Goal: Complete application form: Complete application form

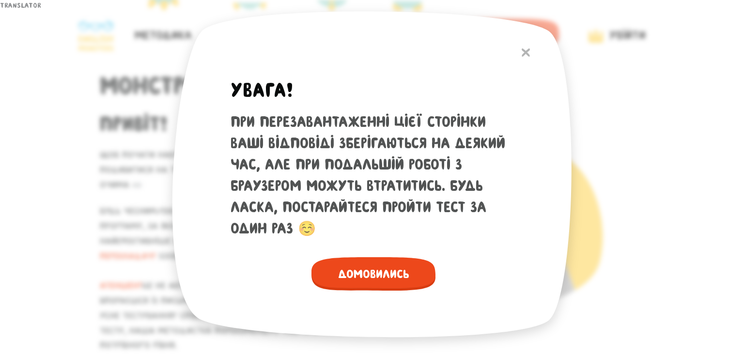
click at [374, 272] on span "Домовились" at bounding box center [374, 273] width 124 height 33
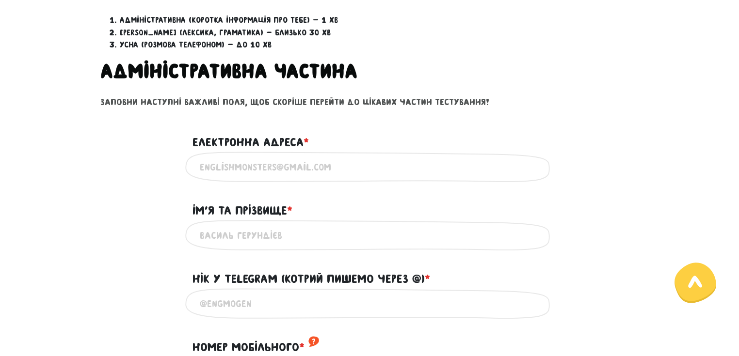
scroll to position [426, 0]
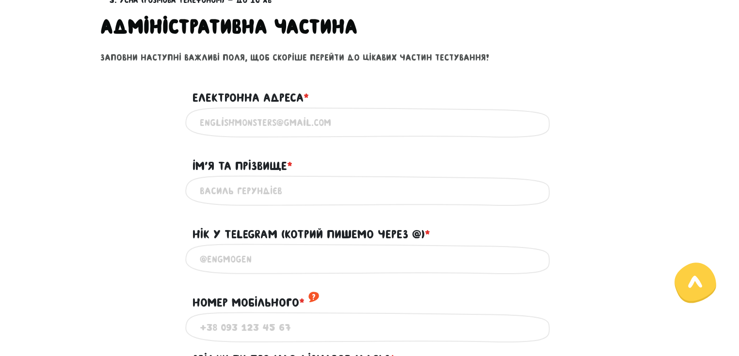
click at [316, 111] on input "Електронна адреса * ?" at bounding box center [369, 122] width 339 height 22
type input "[EMAIL_ADDRESS][DOMAIN_NAME]"
type input "[PERSON_NAME]"
type input "[PHONE_NUMBER]"
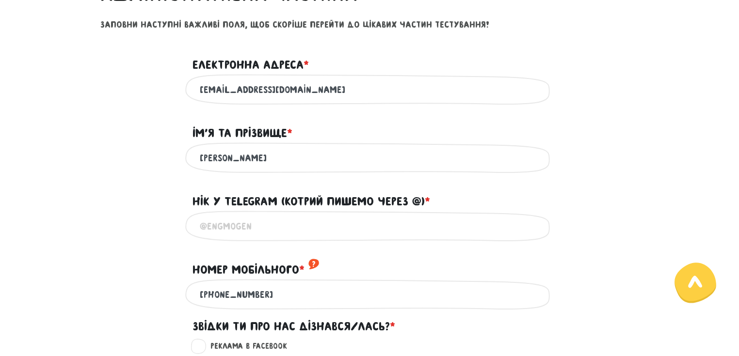
scroll to position [504, 0]
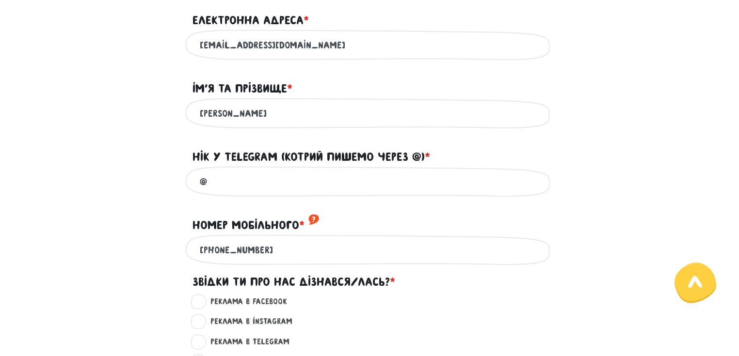
click at [253, 174] on input "@" at bounding box center [369, 182] width 339 height 22
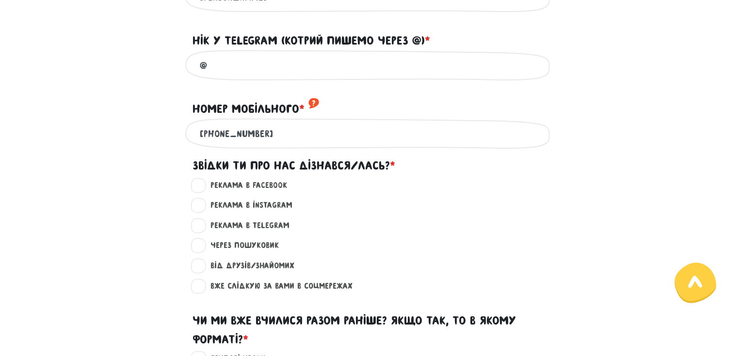
click at [232, 65] on input "@" at bounding box center [369, 65] width 339 height 22
type input "@"
click at [315, 131] on input "[PHONE_NUMBER]" at bounding box center [369, 134] width 339 height 22
click at [171, 188] on div "Реклама в Facebook ?" at bounding box center [369, 189] width 553 height 20
click at [202, 248] on label "Через пошуковик ?" at bounding box center [240, 245] width 77 height 13
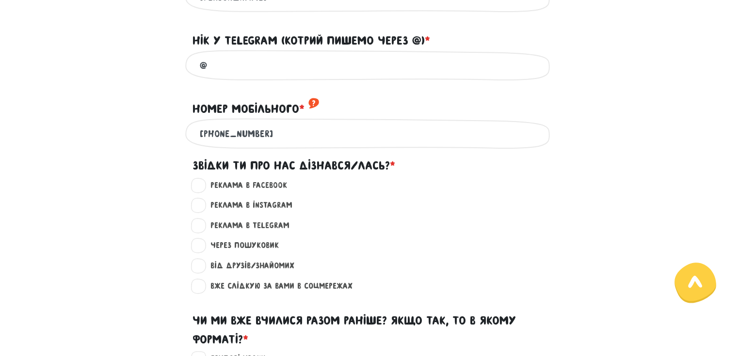
click at [202, 248] on input "Через пошуковик ?" at bounding box center [199, 244] width 8 height 10
radio input "true"
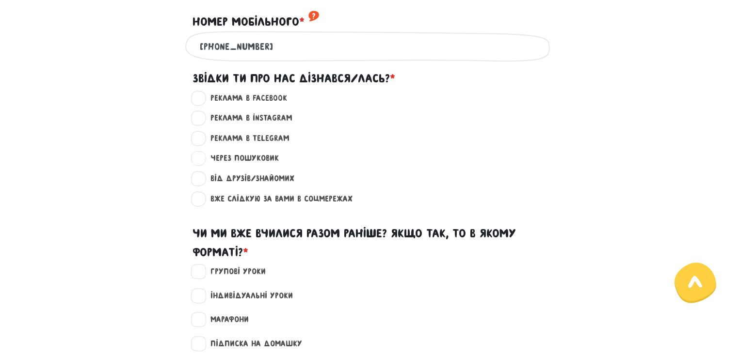
scroll to position [775, 0]
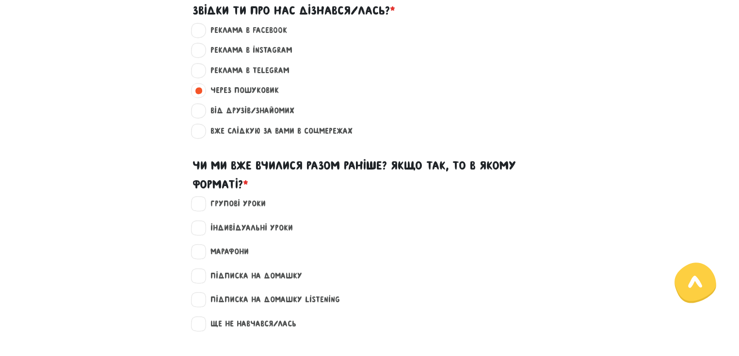
click at [202, 323] on label "Ще не навчався/лась" at bounding box center [249, 324] width 94 height 13
click at [200, 323] on input "Ще не навчався/лась" at bounding box center [199, 323] width 8 height 10
checkbox input "true"
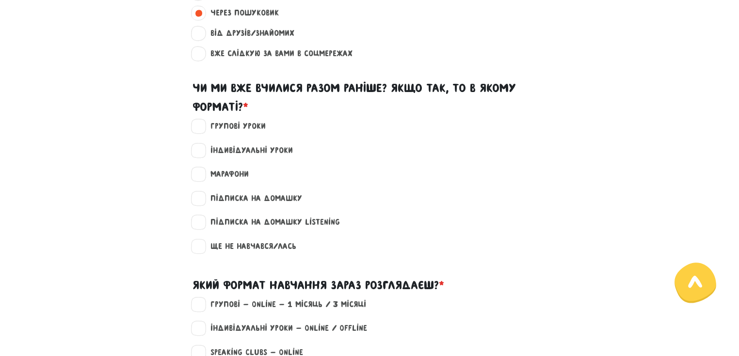
scroll to position [931, 0]
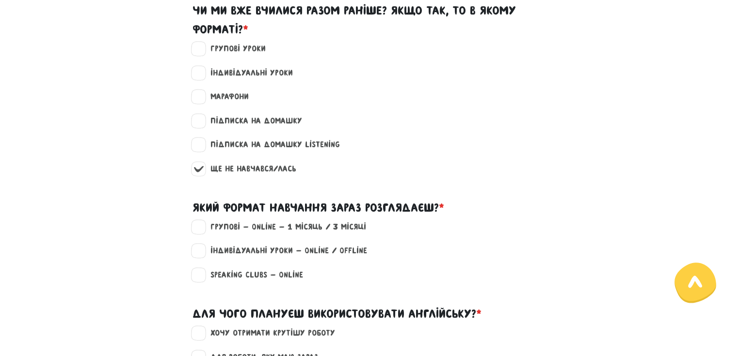
click at [202, 229] on label "Групові - Online - 1 місяць / 3 місяці" at bounding box center [284, 227] width 164 height 13
click at [196, 229] on input "Групові - Online - 1 місяць / 3 місяці" at bounding box center [199, 226] width 8 height 10
checkbox input "true"
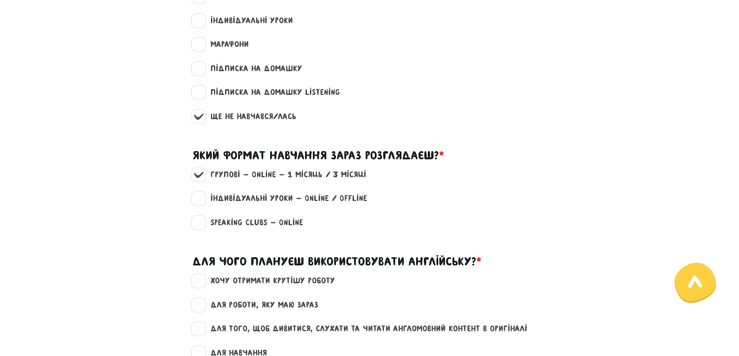
scroll to position [1086, 0]
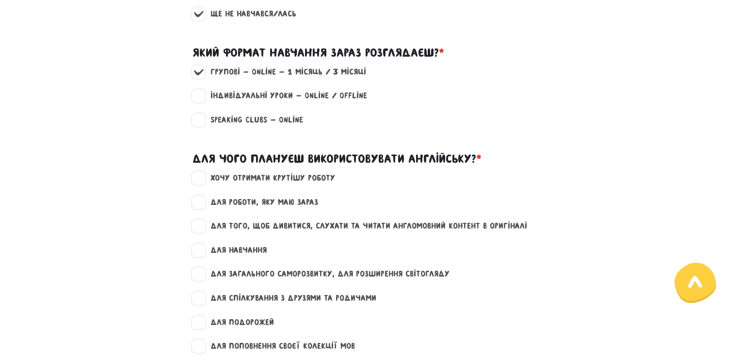
click at [202, 176] on label "хочу отримати крутішу роботу" at bounding box center [268, 178] width 133 height 13
click at [200, 176] on input "хочу отримати крутішу роботу" at bounding box center [199, 177] width 8 height 10
checkbox input "true"
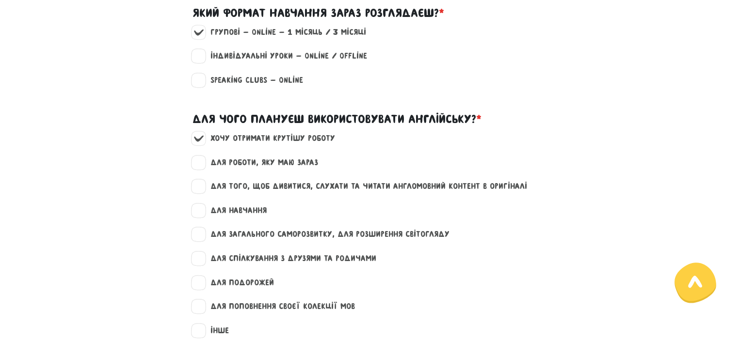
scroll to position [1163, 0]
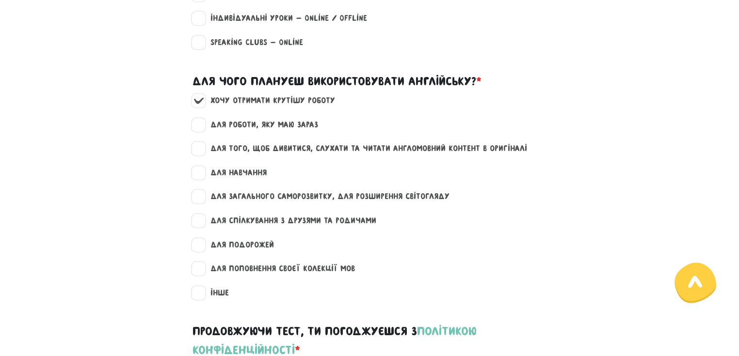
click at [202, 151] on label "для того, щоб дивитися, слухати та читати англомовний контент в оригіналі" at bounding box center [364, 148] width 325 height 13
click at [198, 151] on input "для того, щоб дивитися, слухати та читати англомовний контент в оригіналі" at bounding box center [199, 147] width 8 height 10
checkbox input "true"
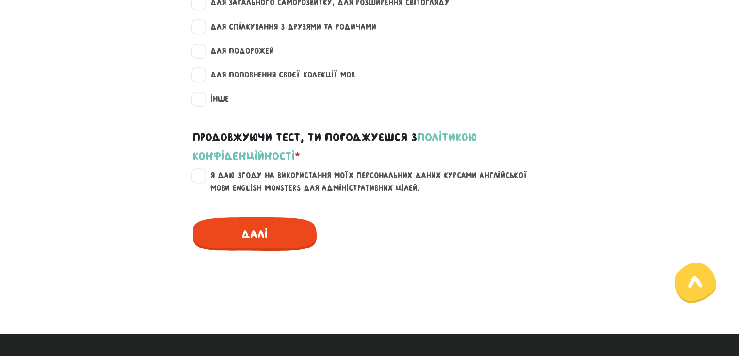
click at [275, 238] on span "Далі" at bounding box center [254, 234] width 124 height 33
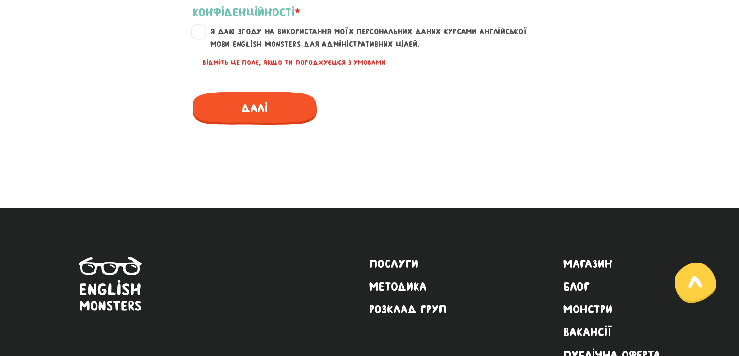
scroll to position [1502, 0]
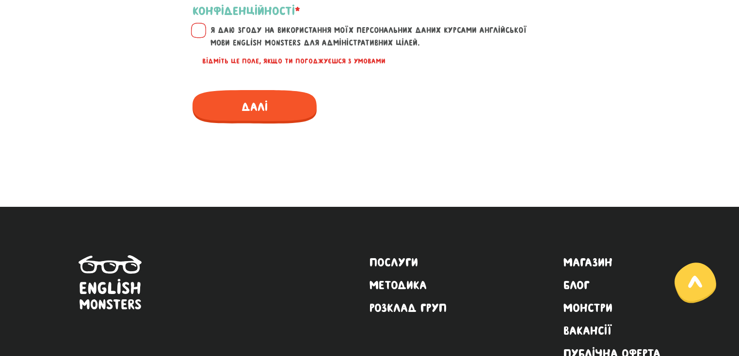
click at [202, 31] on label "Я даю згоду на використання моїх персональних даних курсами англійської мови En…" at bounding box center [375, 36] width 346 height 25
click at [199, 31] on input "Я даю згоду на використання моїх персональних даних курсами англійської мови En…" at bounding box center [199, 29] width 8 height 10
checkbox input "true"
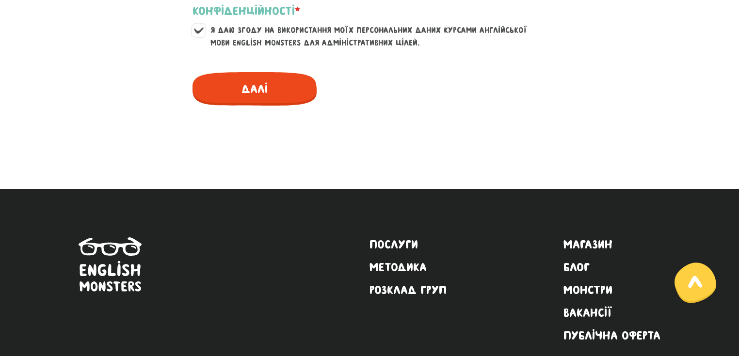
click at [252, 85] on span "Далі" at bounding box center [254, 88] width 124 height 33
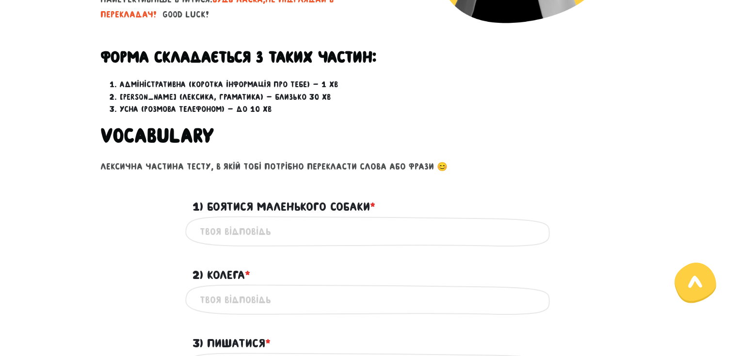
scroll to position [339, 0]
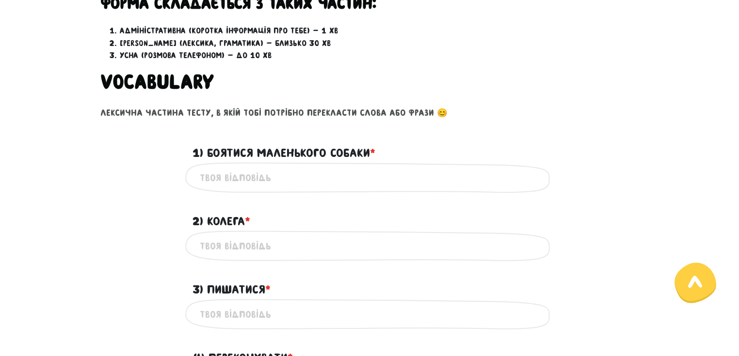
click at [324, 171] on input "1) Боятися маленького собаки * ?" at bounding box center [369, 178] width 339 height 22
type input "to affraid of a smaal dog"
type input "collegue"
type input "to be proud of"
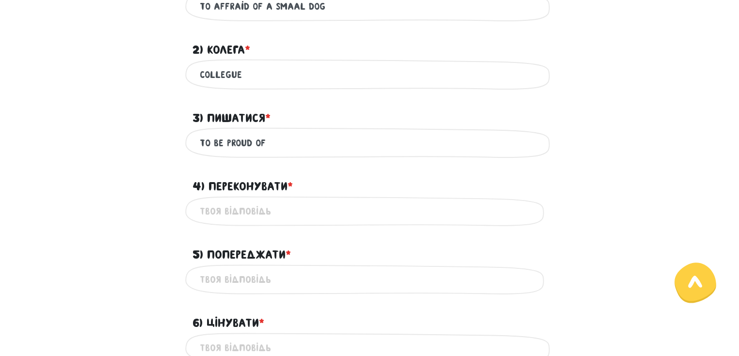
scroll to position [532, 0]
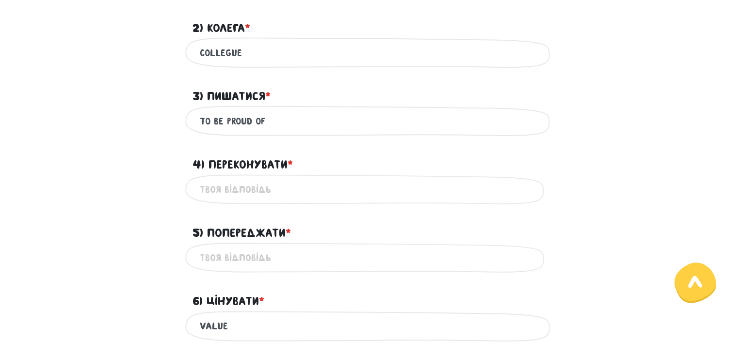
type input "value"
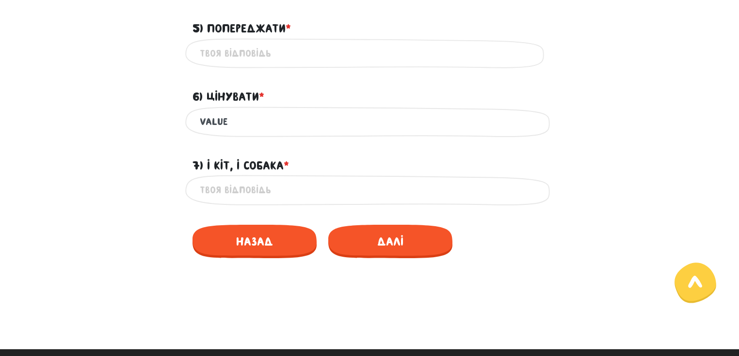
scroll to position [738, 0]
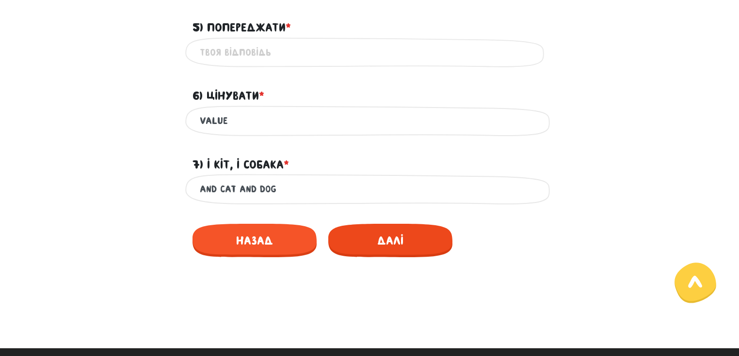
type input "and cat and dog"
click at [389, 224] on span "Далі" at bounding box center [390, 240] width 124 height 33
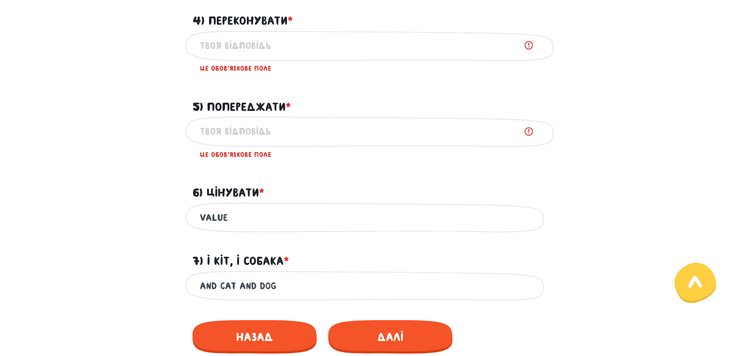
scroll to position [675, 0]
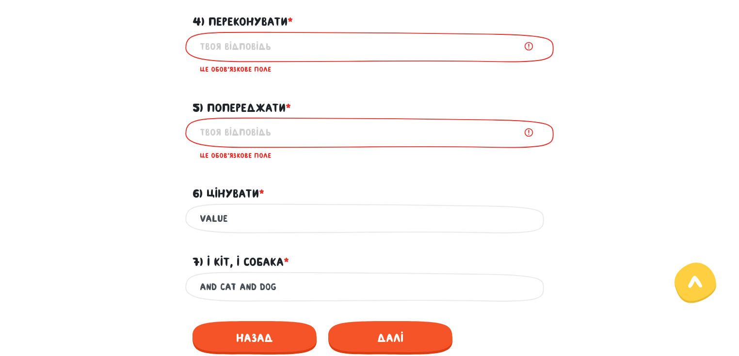
click at [258, 36] on input "4) Переконувати * ?" at bounding box center [369, 47] width 339 height 22
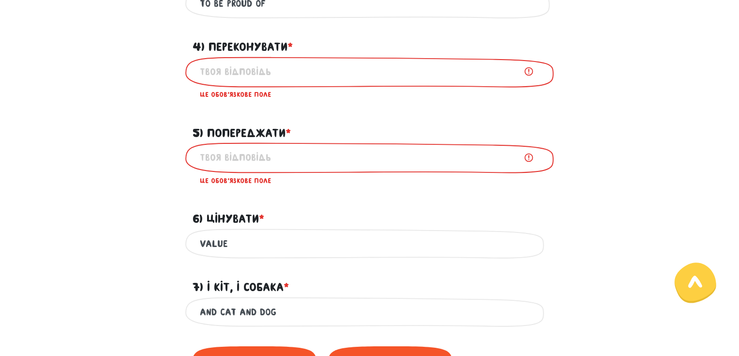
scroll to position [636, 0]
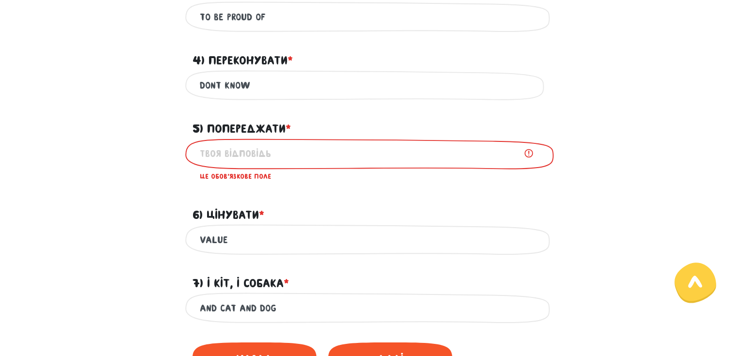
type input "dont know"
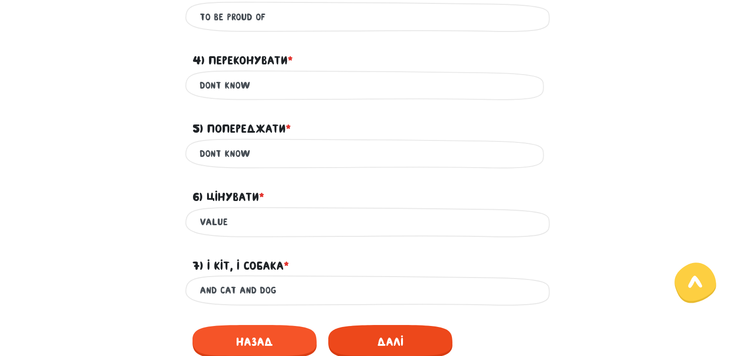
type input "dont know"
click at [414, 328] on span "Далі" at bounding box center [390, 341] width 124 height 33
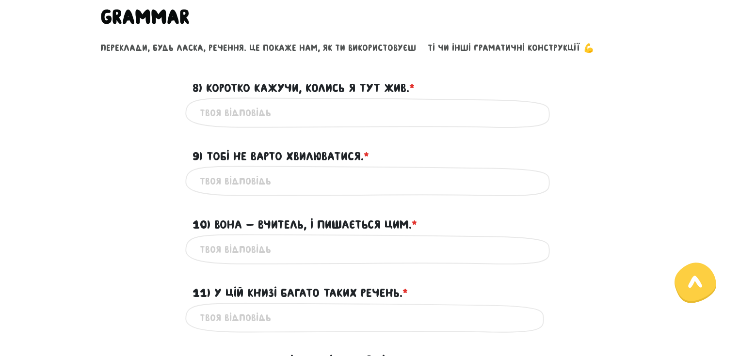
scroll to position [337, 0]
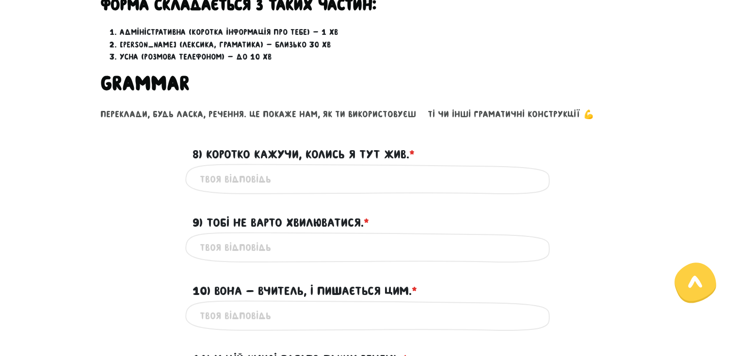
click at [348, 168] on input "8) Коротко кажучи, колись я тут жив. * ?" at bounding box center [369, 179] width 339 height 22
type input "shortly speaking, i was living here"
click at [361, 168] on input "shortly speaking, i was living here" at bounding box center [369, 179] width 339 height 22
click at [288, 239] on input "9) Тобі не варто хвилюватися. * ?" at bounding box center [369, 248] width 339 height 22
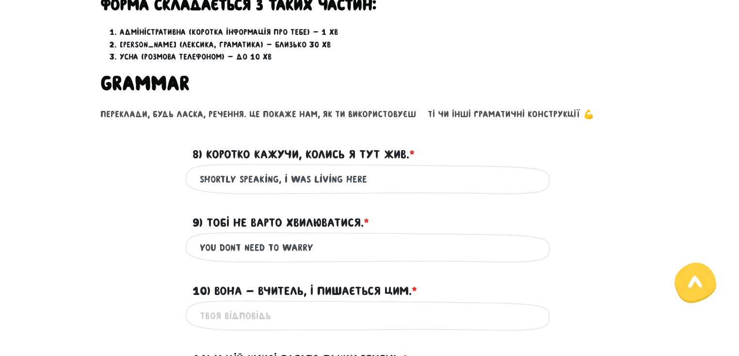
type input "you dont need to warry"
click at [348, 305] on input "10) Вона - вчитель, і пишається цим. * ?" at bounding box center [369, 316] width 339 height 22
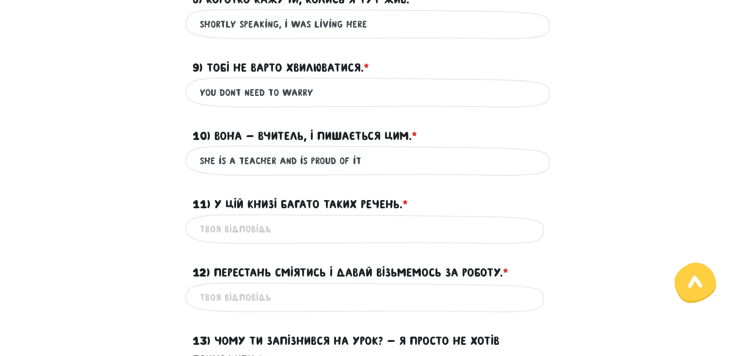
scroll to position [492, 0]
type input "she is a teacher and is proud of it"
click at [312, 219] on input "11) У цій книзі багато таких речень. * ?" at bounding box center [369, 230] width 339 height 22
type input "there a lot of such sentences in this book"
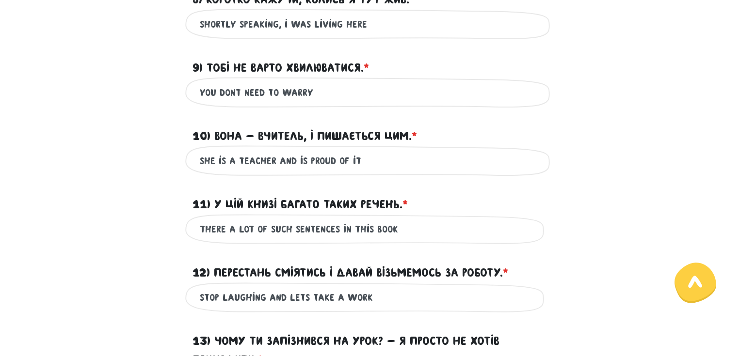
type input "stop laughing and lets take a work"
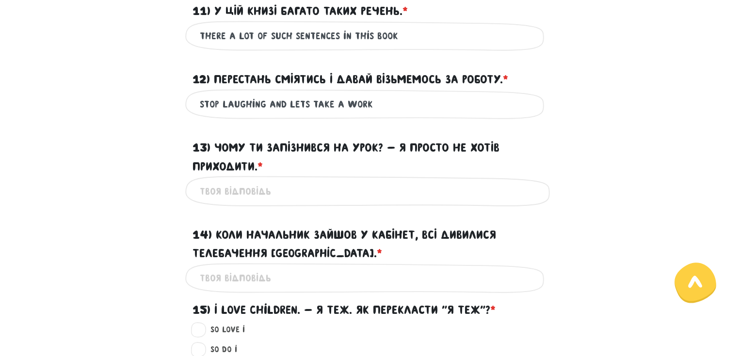
scroll to position [688, 0]
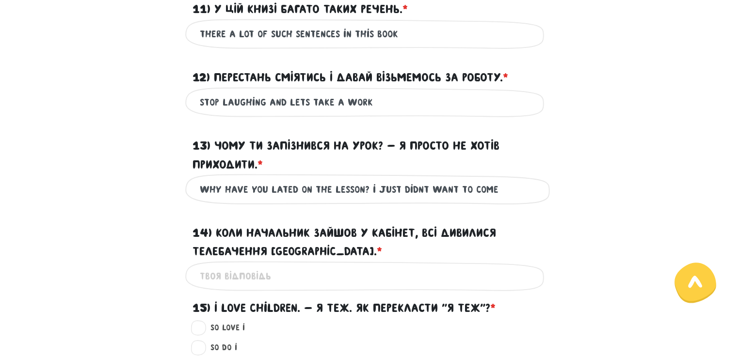
type input "why have you lated on the lesson? i just didnt want to come"
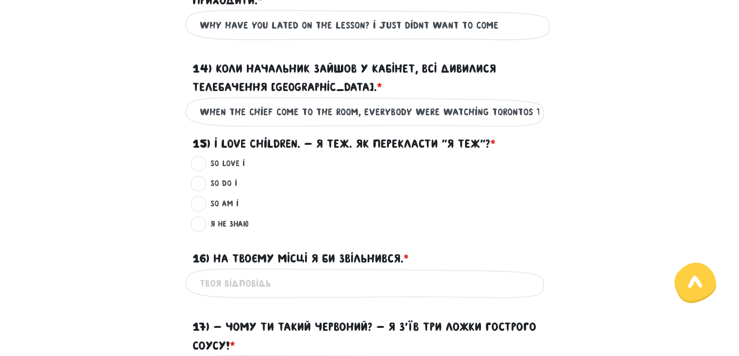
scroll to position [920, 0]
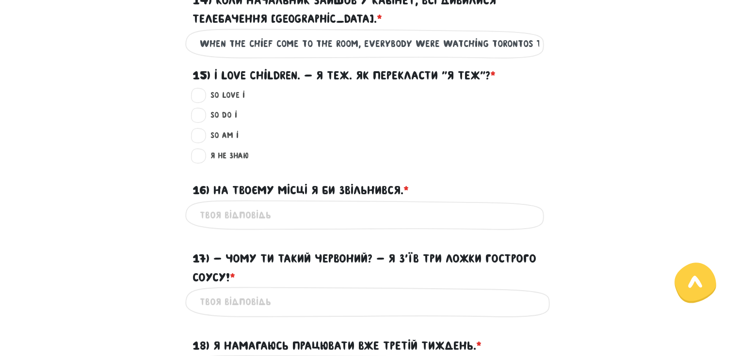
type input "when the chief come to the room, everybody were watching Torontos tv"
drag, startPoint x: 198, startPoint y: 102, endPoint x: 444, endPoint y: 161, distance: 253.3
click at [202, 109] on label "So do I ?" at bounding box center [219, 115] width 35 height 13
click at [197, 109] on input "So do I ?" at bounding box center [199, 114] width 8 height 10
radio input "true"
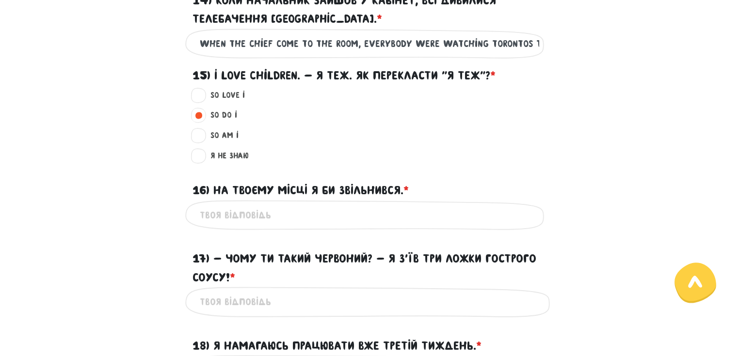
scroll to position [959, 0]
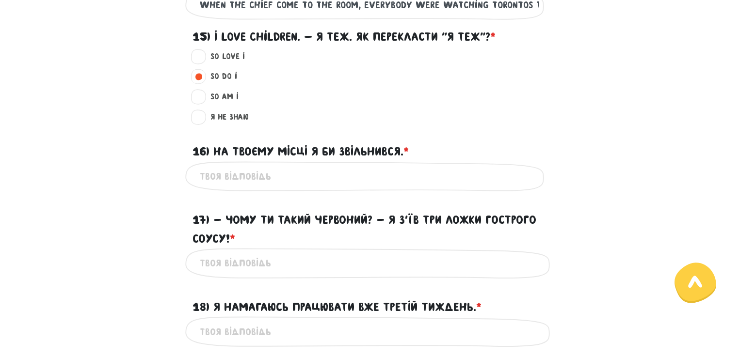
click at [317, 168] on input "16) На твоєму місці я би звільнився. * ?" at bounding box center [369, 177] width 339 height 22
type input "if i were you i wouldnt fire"
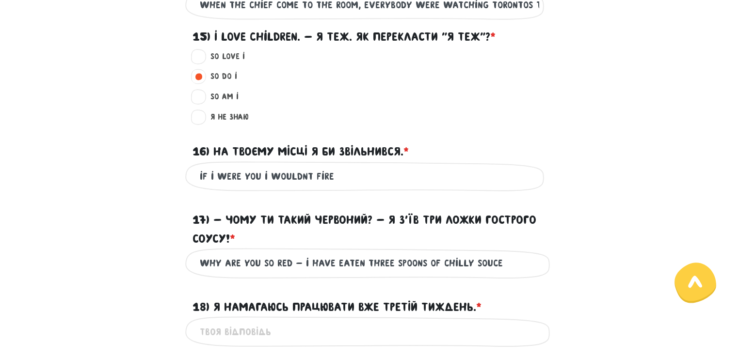
type input "why are you so red - i have eaten three spoons of chilly souce"
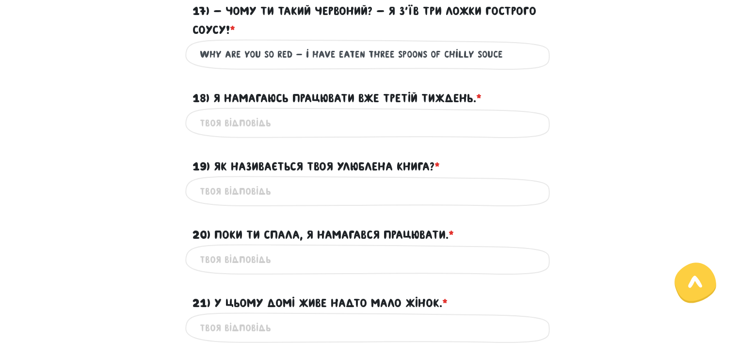
scroll to position [1170, 0]
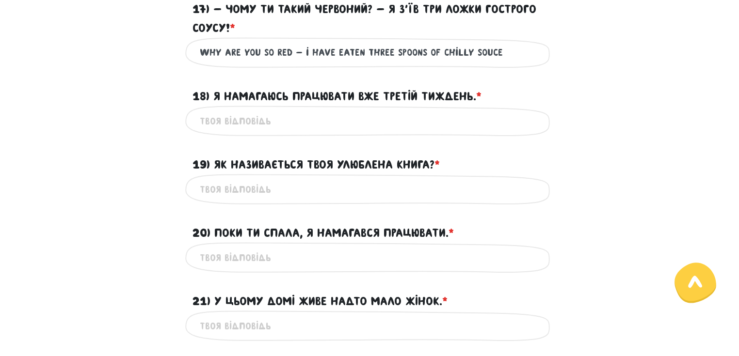
click at [236, 110] on input "18) Я намагаюсь працювати вже третій тиждень. * ?" at bounding box center [369, 121] width 339 height 22
type input "iam trying to work for third day"
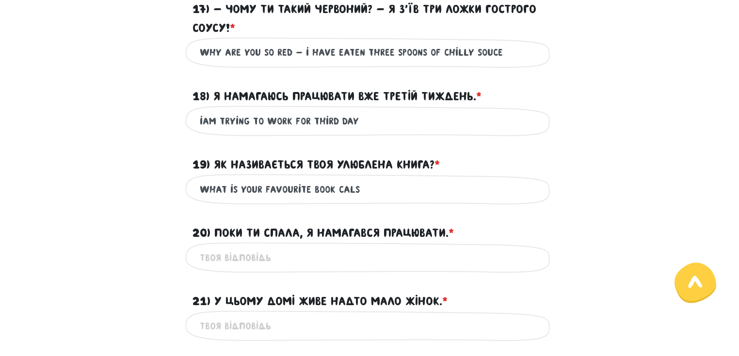
type input "what is your favourite book cals"
type input "while you slept i was trying to work"
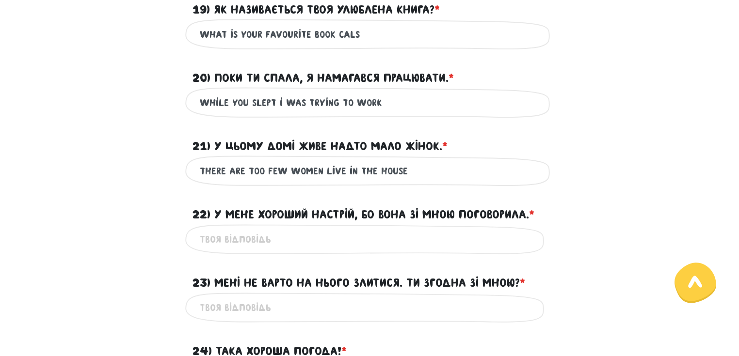
scroll to position [1364, 0]
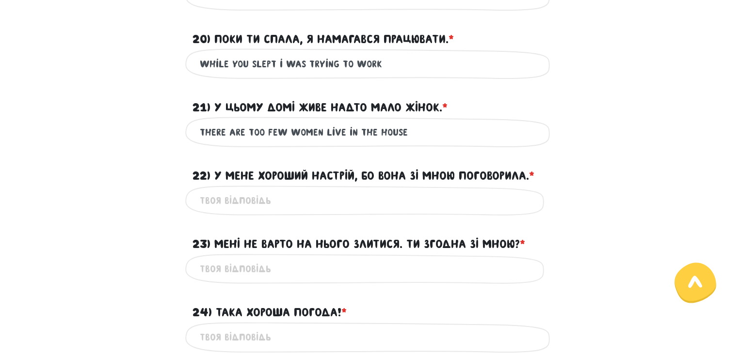
type input "there are too few women live in the house"
click at [252, 194] on input "22) У мене хороший настрій, бо вона зі мною поговорила. * ?" at bounding box center [369, 201] width 339 height 22
type input "i have a good mood, because she has spoken to me"
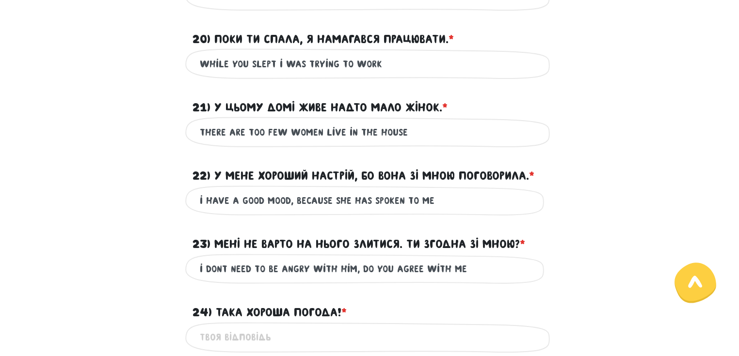
click at [463, 258] on input "i dont need to be angry with him, do you agree with me" at bounding box center [369, 269] width 339 height 22
type input "i dont need to be angry with him, do you agree with me?"
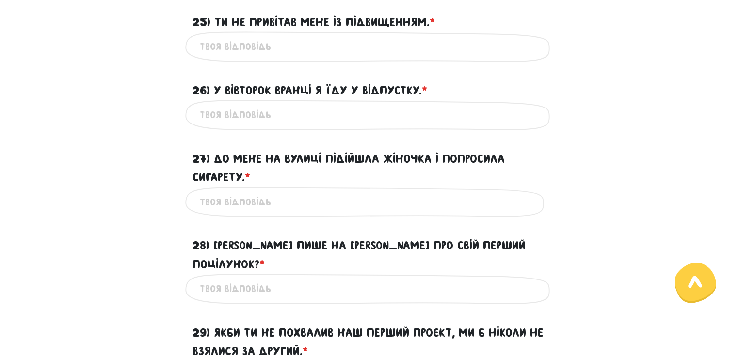
scroll to position [1619, 0]
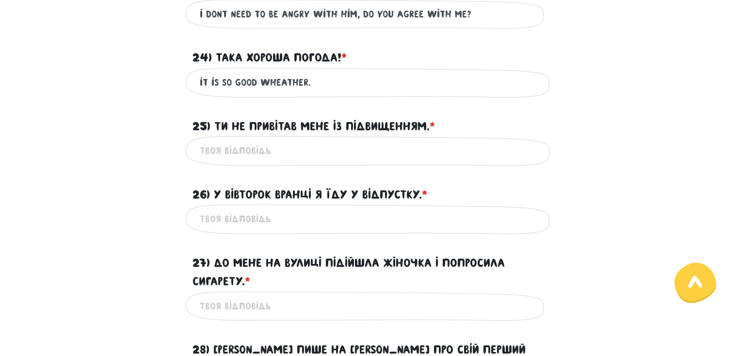
type input "it is so good wheather."
click at [239, 142] on input "25) Ти не привітав мене із підвищенням. * ?" at bounding box center [369, 151] width 339 height 22
type input "you didnt congratulate me with growth."
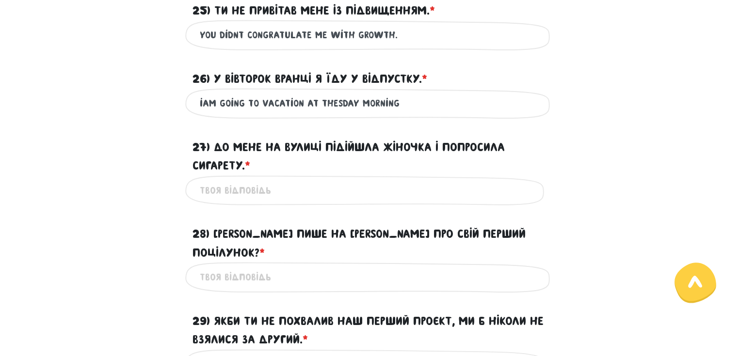
scroll to position [1735, 0]
type input "iam going to vacation at thesday morning"
click at [313, 179] on input "27) До мене на вулиці підійшла жіночка і попросила сигарету. * ?" at bounding box center [369, 190] width 339 height 22
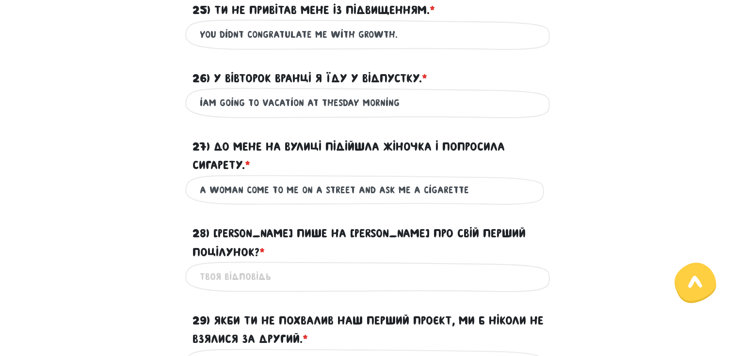
type input "a woman come to me on a street and ask me a cigarette"
type input "who does write about its first kiss on the facebook"
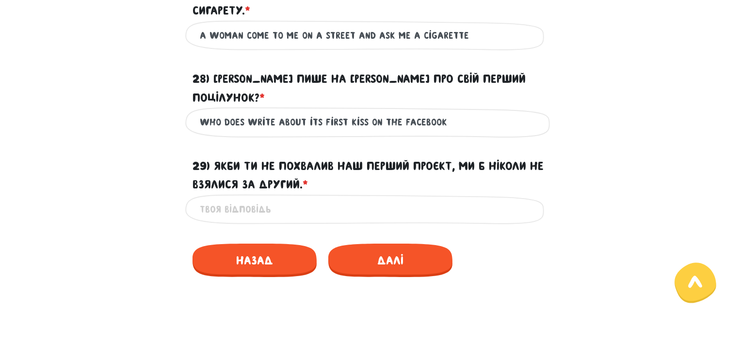
scroll to position [1890, 0]
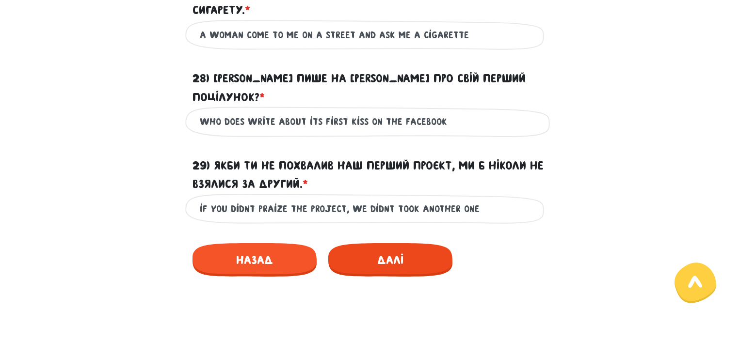
type input "if you didnt praize the project, we didnt took another one"
click at [413, 243] on span "Далі" at bounding box center [390, 259] width 124 height 33
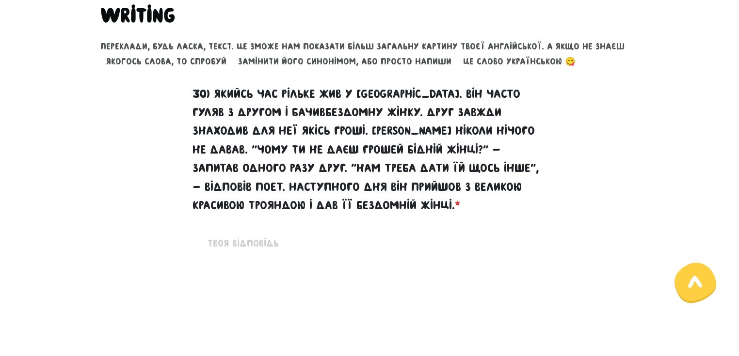
scroll to position [353, 0]
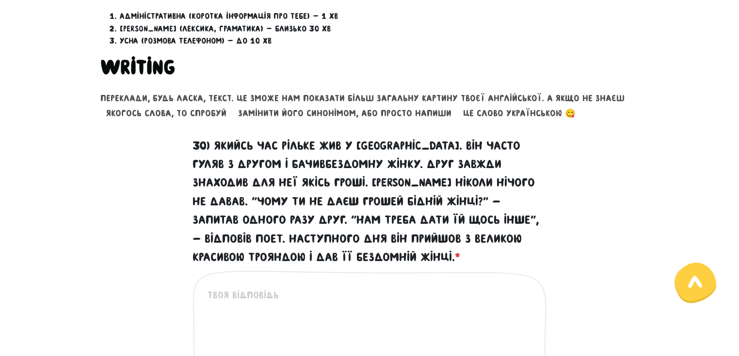
click at [341, 292] on textarea "30) Якийсь час Рільке жив у [GEOGRAPHIC_DATA]. Він часто гуляв з другом і бачив…" at bounding box center [369, 347] width 325 height 119
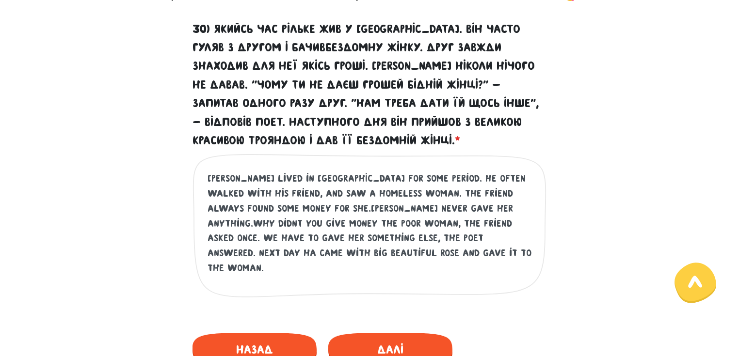
scroll to position [547, 0]
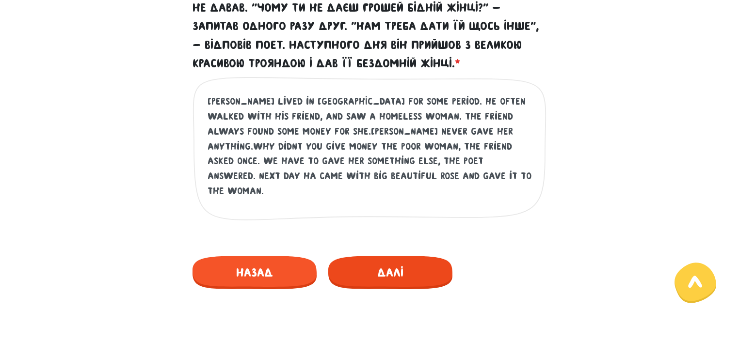
type textarea "[PERSON_NAME] lived in [GEOGRAPHIC_DATA] for some period. He often walked with …"
click at [401, 256] on span "Далі" at bounding box center [390, 272] width 124 height 33
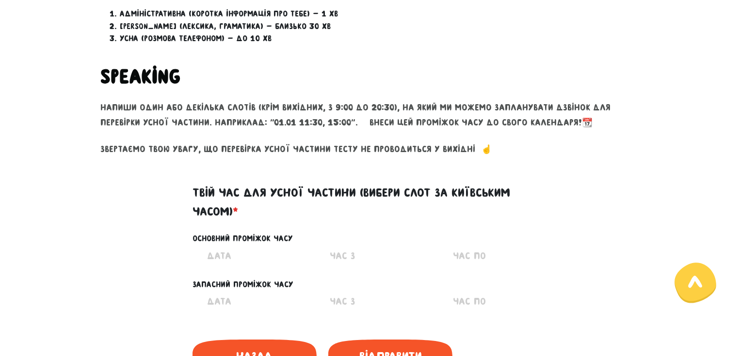
scroll to position [353, 0]
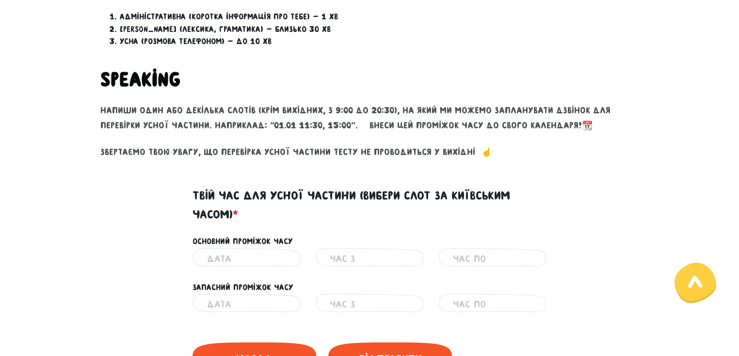
click at [265, 248] on input "text" at bounding box center [246, 259] width 79 height 22
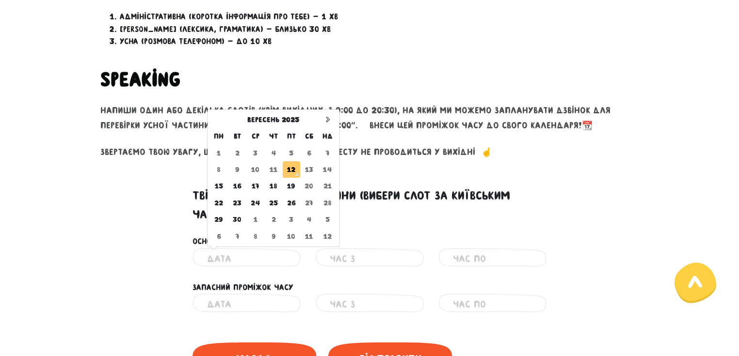
click at [290, 161] on td "12" at bounding box center [292, 169] width 18 height 16
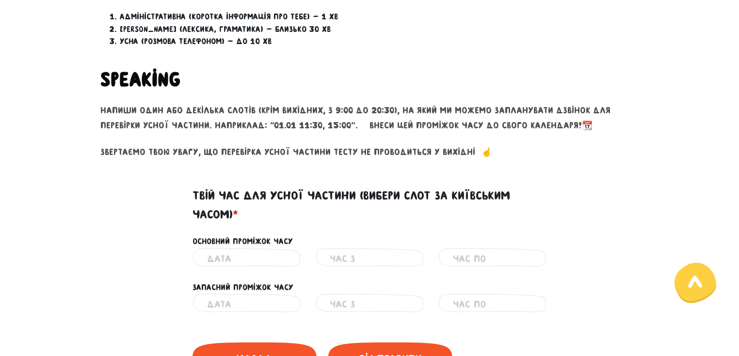
click at [395, 248] on input "text" at bounding box center [369, 259] width 79 height 22
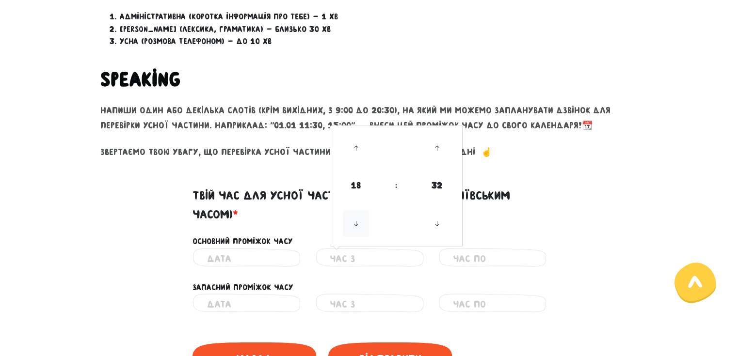
click at [357, 212] on icon at bounding box center [356, 224] width 26 height 26
click at [356, 212] on icon at bounding box center [356, 224] width 26 height 26
click at [356, 138] on icon at bounding box center [356, 148] width 26 height 26
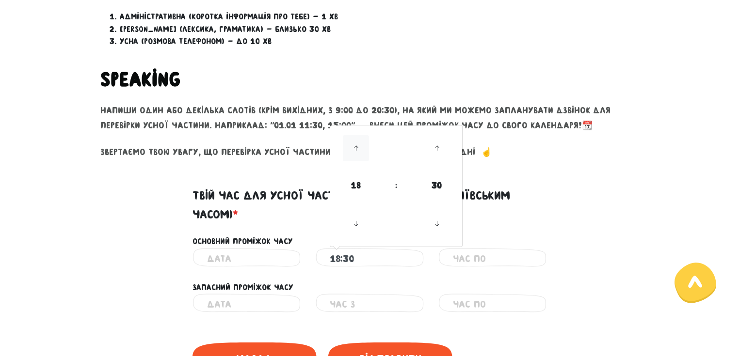
click at [356, 137] on icon at bounding box center [356, 148] width 26 height 26
click at [357, 135] on icon at bounding box center [356, 148] width 26 height 26
click at [438, 135] on icon at bounding box center [437, 148] width 26 height 26
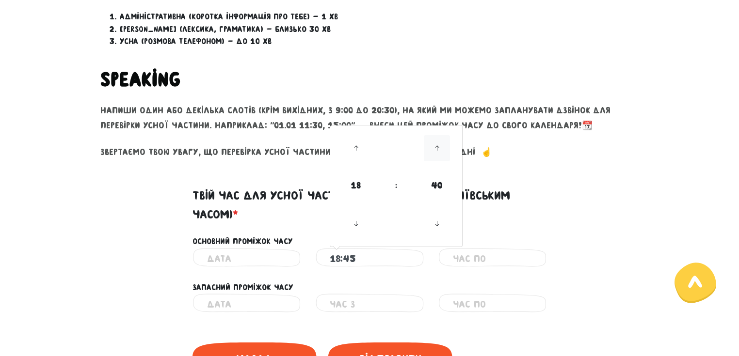
click at [438, 135] on icon at bounding box center [437, 148] width 26 height 26
type input "18:55"
click at [438, 135] on icon at bounding box center [437, 148] width 26 height 26
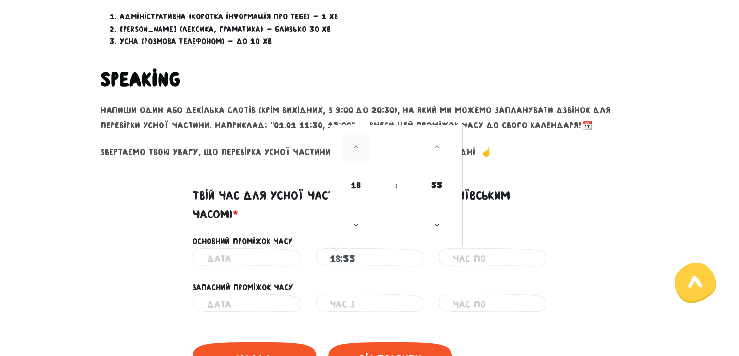
click at [353, 135] on icon at bounding box center [356, 148] width 26 height 26
click at [245, 252] on input "text" at bounding box center [246, 259] width 79 height 22
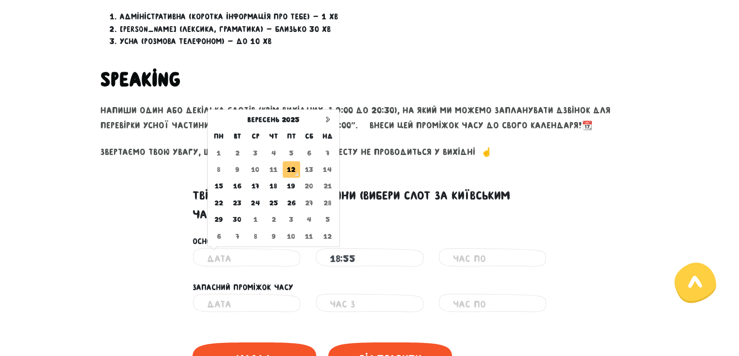
click at [291, 161] on td "12" at bounding box center [292, 169] width 18 height 16
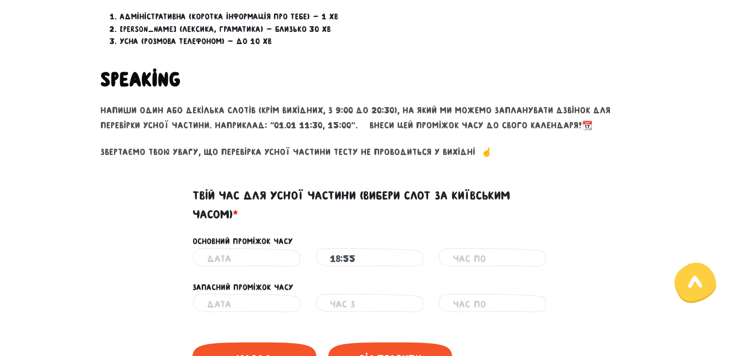
click at [365, 248] on input "18:55" at bounding box center [369, 259] width 79 height 22
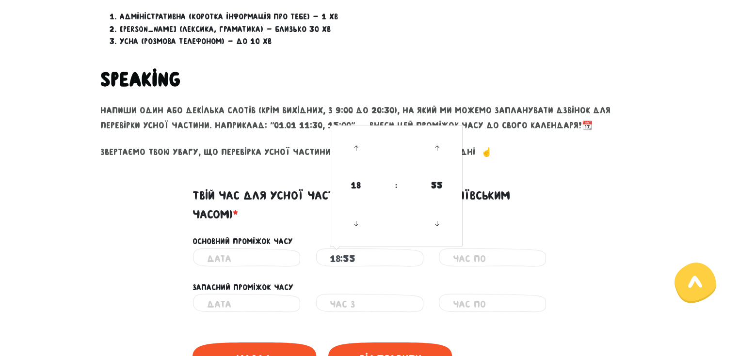
click at [365, 248] on input "18:55" at bounding box center [369, 259] width 79 height 22
click at [484, 248] on input "text" at bounding box center [492, 259] width 79 height 22
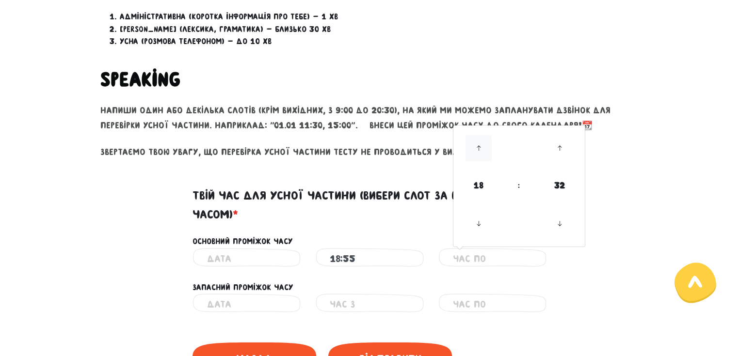
click at [478, 135] on icon at bounding box center [478, 148] width 26 height 26
drag, startPoint x: 478, startPoint y: 132, endPoint x: 237, endPoint y: 254, distance: 270.1
click at [477, 135] on icon at bounding box center [478, 148] width 26 height 26
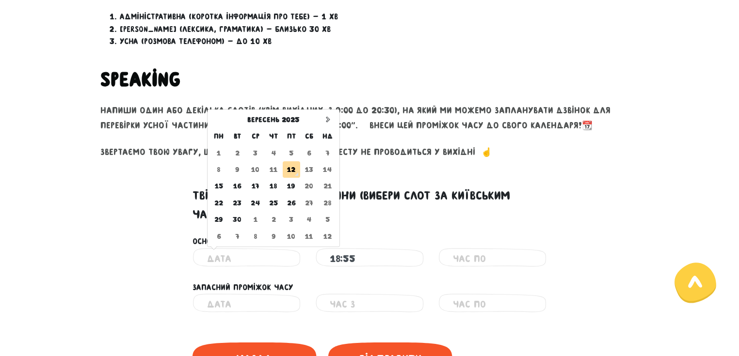
click at [234, 249] on input "text" at bounding box center [246, 259] width 79 height 22
click at [218, 178] on td "15" at bounding box center [218, 186] width 19 height 16
type input "[DATE]"
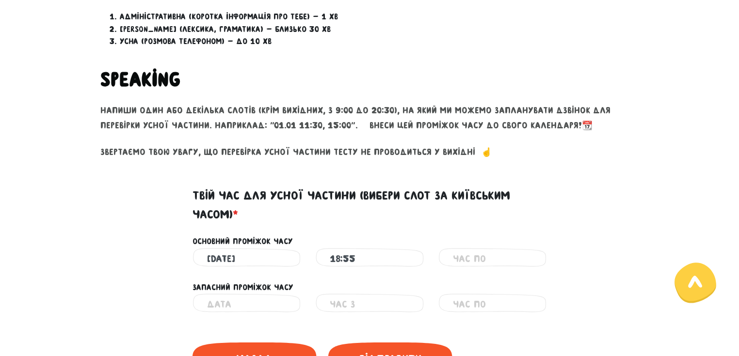
click at [388, 248] on input "18:55" at bounding box center [369, 259] width 79 height 22
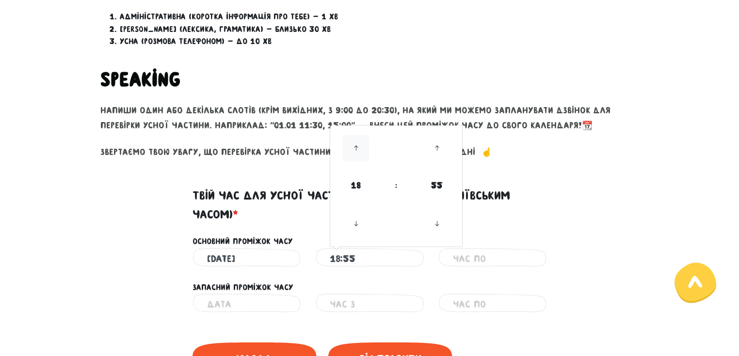
click at [353, 135] on icon at bounding box center [356, 148] width 26 height 26
click at [355, 211] on icon at bounding box center [356, 224] width 26 height 26
click at [353, 139] on icon at bounding box center [356, 148] width 26 height 26
type input "18:55"
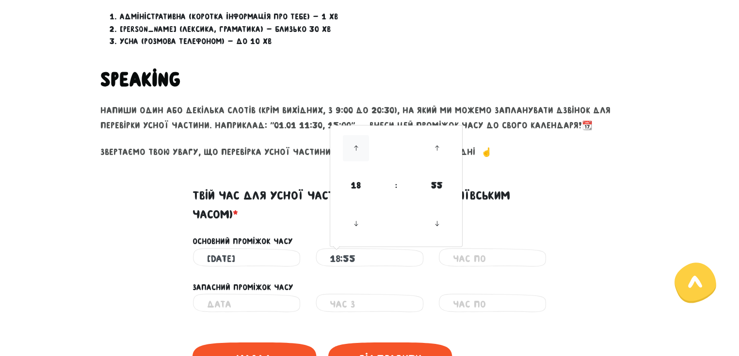
click at [353, 139] on icon at bounding box center [356, 148] width 26 height 26
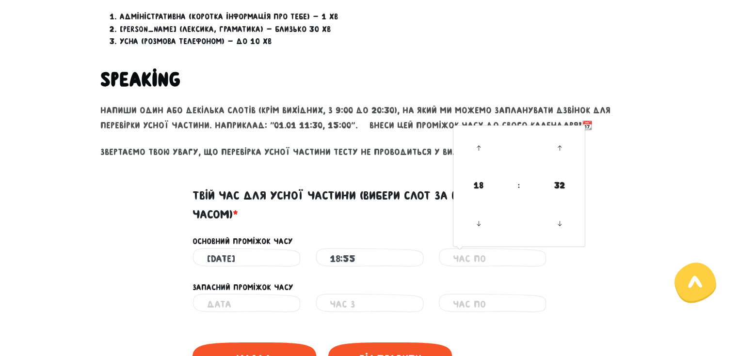
click at [484, 248] on input "text" at bounding box center [492, 259] width 79 height 22
click at [478, 135] on icon at bounding box center [478, 148] width 26 height 26
click at [479, 137] on icon at bounding box center [478, 148] width 26 height 26
click at [561, 135] on icon at bounding box center [559, 148] width 26 height 26
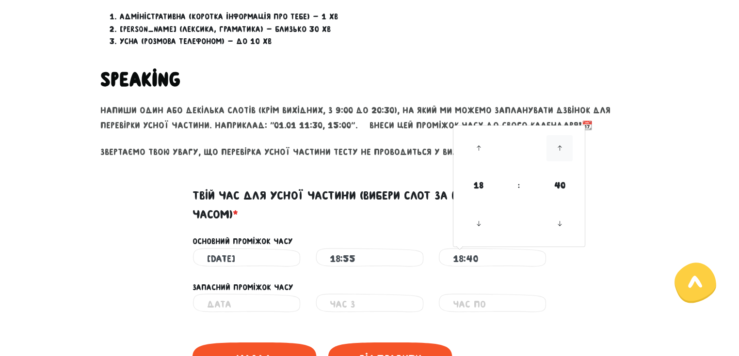
click at [561, 135] on icon at bounding box center [559, 148] width 26 height 26
type input "18:55"
click at [561, 135] on icon at bounding box center [559, 148] width 26 height 26
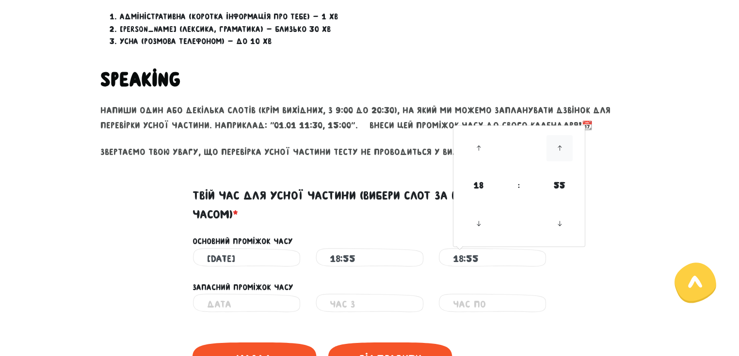
click at [561, 135] on icon at bounding box center [559, 148] width 26 height 26
click at [650, 182] on main "Увага! При перезавантаженні цієї сторінки ваші відповіді зберігаються на деякий…" at bounding box center [369, 92] width 739 height 770
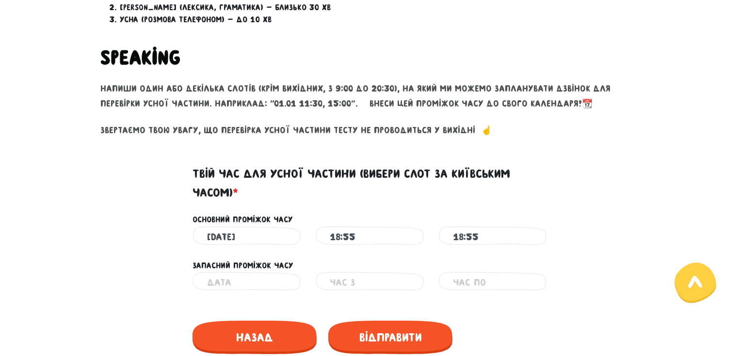
scroll to position [392, 0]
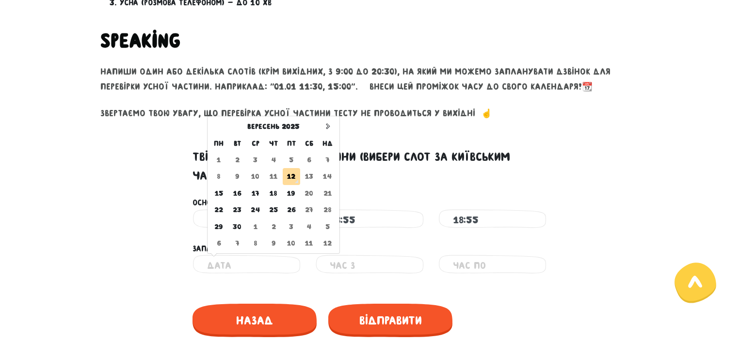
click at [227, 255] on input "text" at bounding box center [246, 266] width 79 height 22
click at [293, 168] on td "12" at bounding box center [292, 176] width 18 height 16
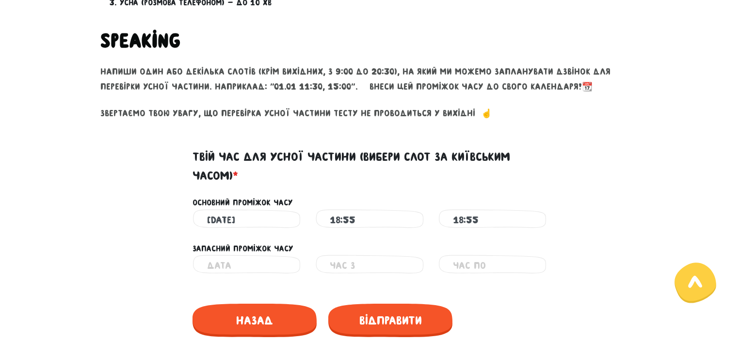
click at [353, 261] on input "text" at bounding box center [369, 266] width 79 height 22
click at [440, 142] on icon at bounding box center [437, 155] width 26 height 26
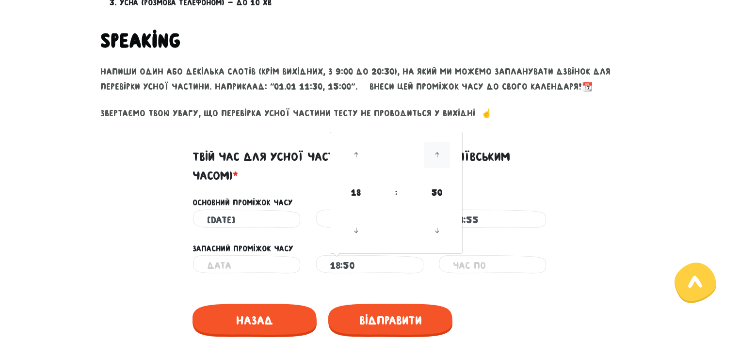
click at [440, 142] on icon at bounding box center [437, 155] width 26 height 26
type input "18:55"
click at [440, 142] on icon at bounding box center [437, 155] width 26 height 26
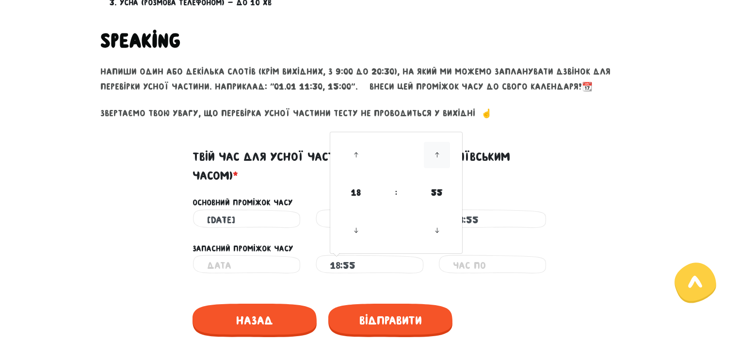
click at [440, 142] on icon at bounding box center [437, 155] width 26 height 26
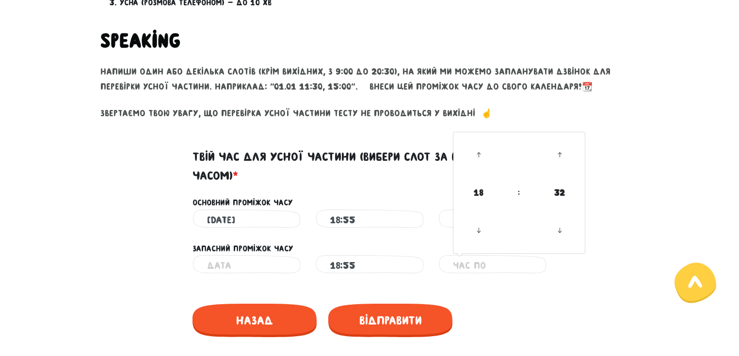
click at [486, 255] on input "text" at bounding box center [492, 266] width 79 height 22
click at [560, 142] on icon at bounding box center [559, 155] width 26 height 26
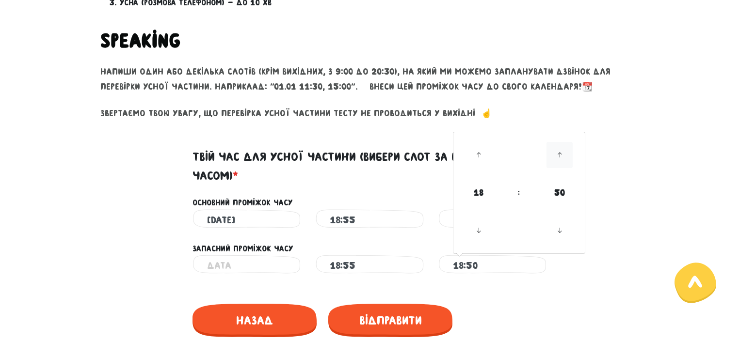
click at [560, 142] on icon at bounding box center [559, 155] width 26 height 26
type input "18:55"
click at [560, 142] on icon at bounding box center [559, 155] width 26 height 26
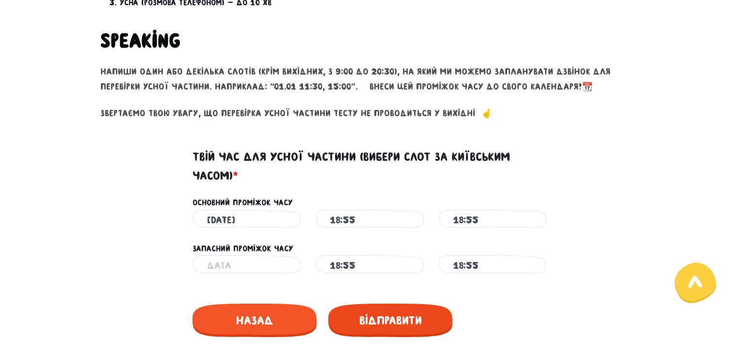
click at [382, 311] on span "Відправити" at bounding box center [390, 320] width 124 height 33
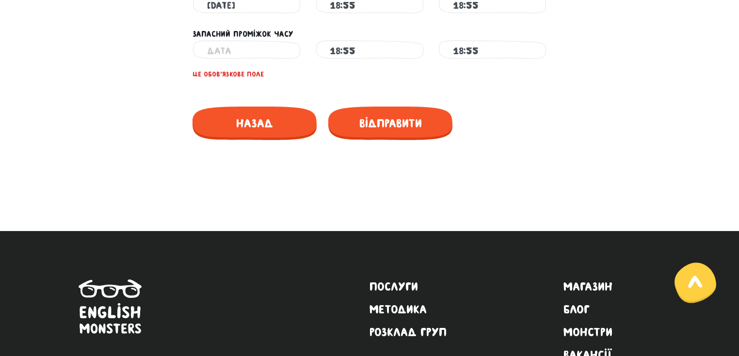
scroll to position [555, 0]
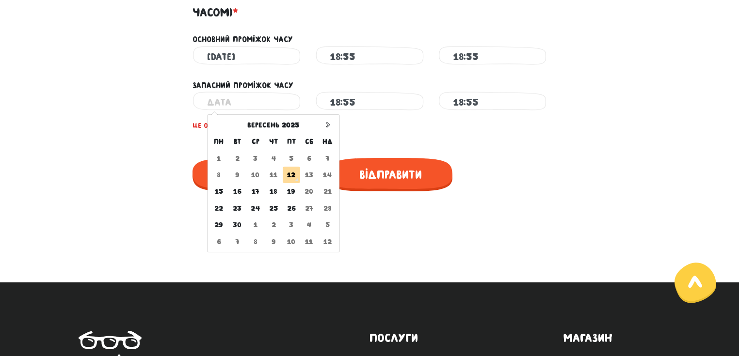
click at [224, 93] on input "text" at bounding box center [246, 103] width 79 height 22
click at [293, 167] on td "12" at bounding box center [292, 175] width 18 height 16
click at [226, 92] on input "text" at bounding box center [246, 103] width 79 height 22
click at [236, 183] on td "16" at bounding box center [237, 191] width 18 height 16
type input "[DATE]"
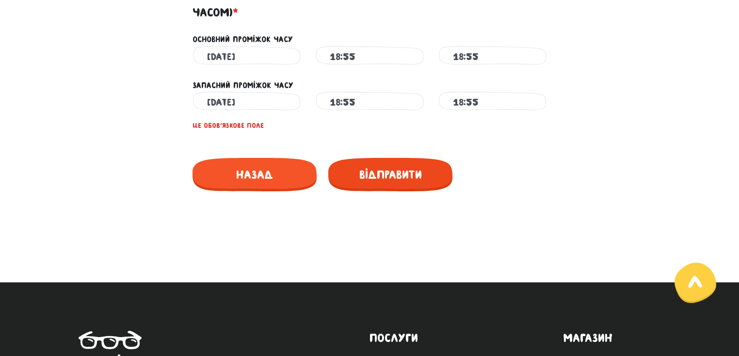
click at [404, 165] on span "Відправити" at bounding box center [390, 174] width 124 height 33
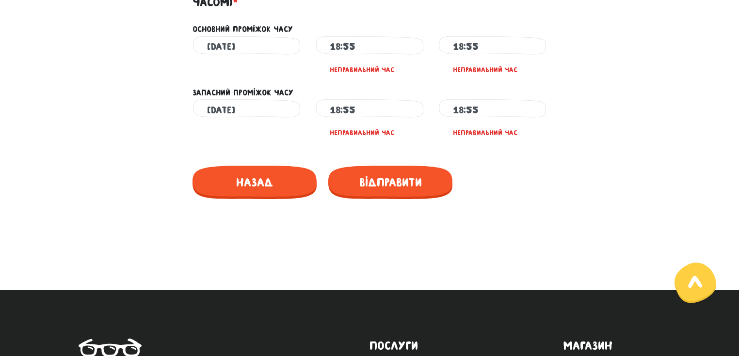
scroll to position [566, 0]
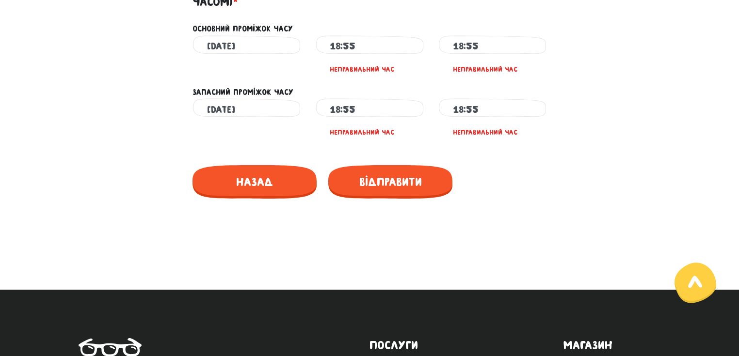
click at [384, 99] on input "18:55" at bounding box center [369, 109] width 79 height 22
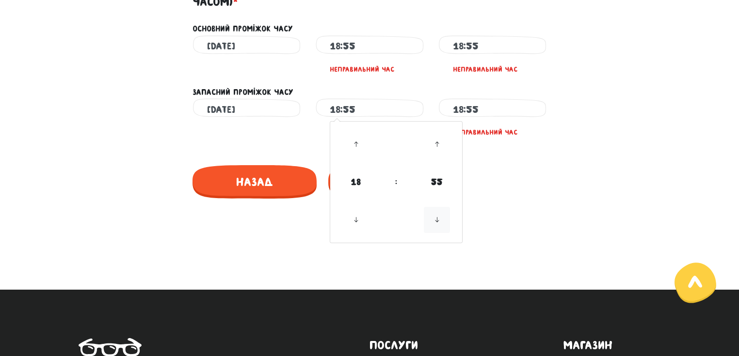
click at [437, 207] on icon at bounding box center [437, 220] width 26 height 26
type input "18:50"
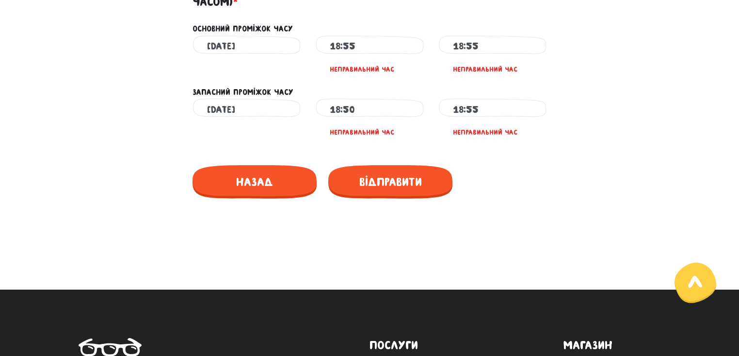
click at [582, 180] on div "Назад Відправити" at bounding box center [369, 180] width 553 height 53
click at [392, 36] on input "18:55" at bounding box center [369, 46] width 79 height 22
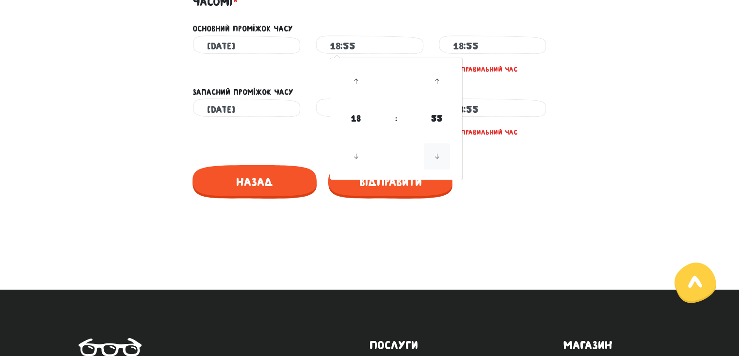
click at [438, 143] on icon at bounding box center [437, 156] width 26 height 26
type input "18:50"
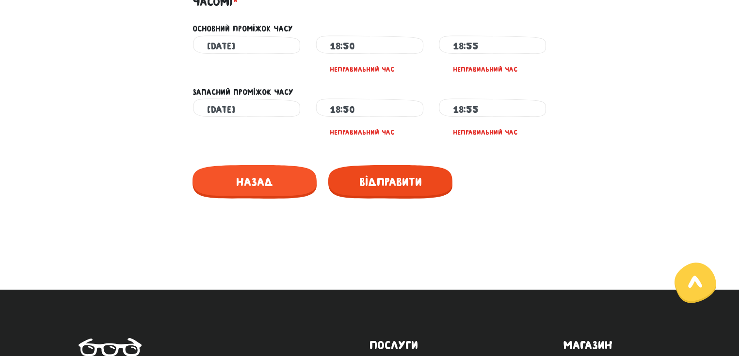
drag, startPoint x: 364, startPoint y: 214, endPoint x: 395, endPoint y: 170, distance: 53.5
click at [395, 170] on span "Відправити" at bounding box center [390, 181] width 124 height 33
